Goal: Task Accomplishment & Management: Use online tool/utility

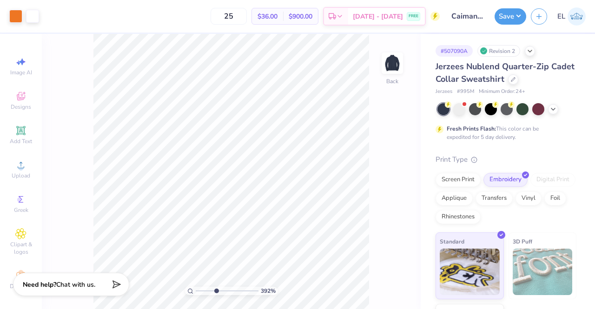
drag, startPoint x: 202, startPoint y: 291, endPoint x: 215, endPoint y: 291, distance: 13.5
click at [215, 291] on input "range" at bounding box center [227, 291] width 63 height 8
type input "1"
click at [516, 19] on button "Save" at bounding box center [510, 15] width 32 height 16
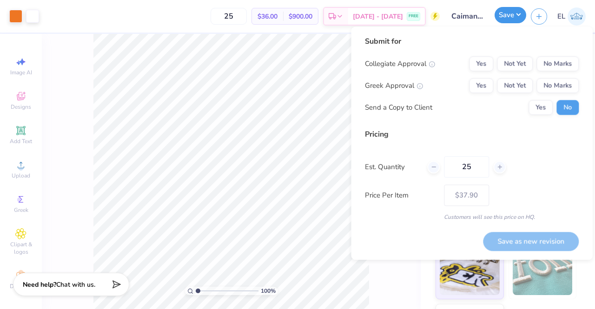
click at [518, 18] on button "Save" at bounding box center [510, 15] width 32 height 16
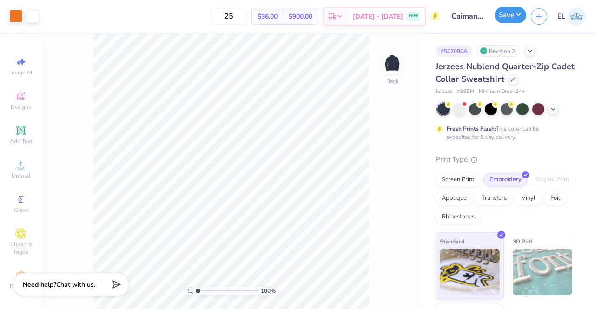
click at [516, 15] on button "Save" at bounding box center [510, 15] width 32 height 16
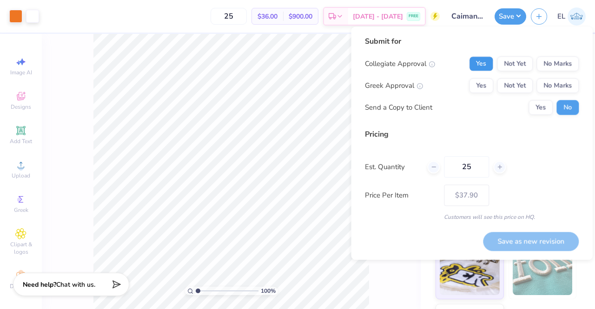
click at [487, 65] on button "Yes" at bounding box center [481, 63] width 24 height 15
click at [516, 88] on button "Not Yet" at bounding box center [515, 85] width 36 height 15
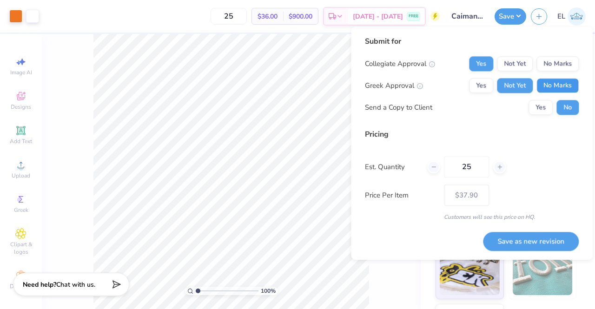
click at [555, 87] on button "No Marks" at bounding box center [557, 85] width 42 height 15
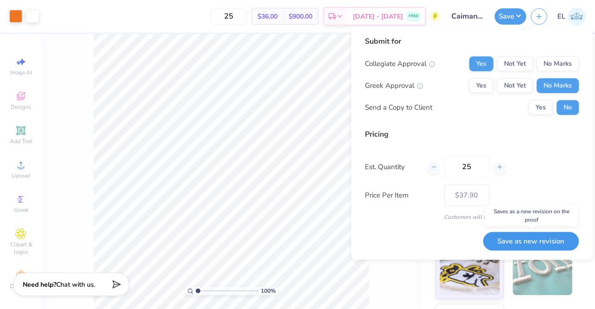
click at [510, 237] on button "Save as new revision" at bounding box center [531, 241] width 96 height 19
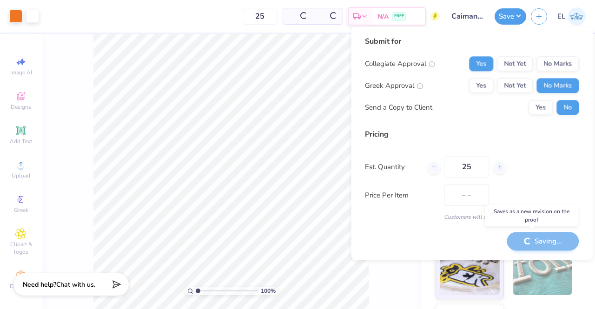
type input "$37.90"
